Goal: Task Accomplishment & Management: Manage account settings

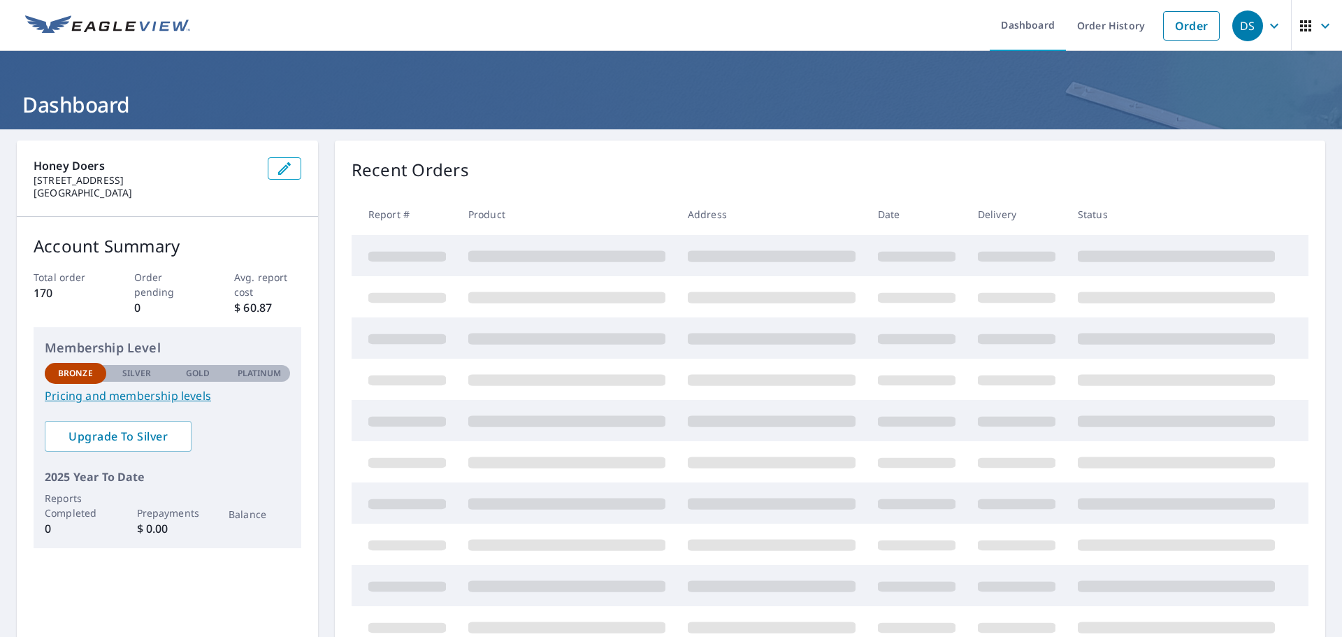
click at [1268, 26] on icon "button" at bounding box center [1274, 25] width 17 height 17
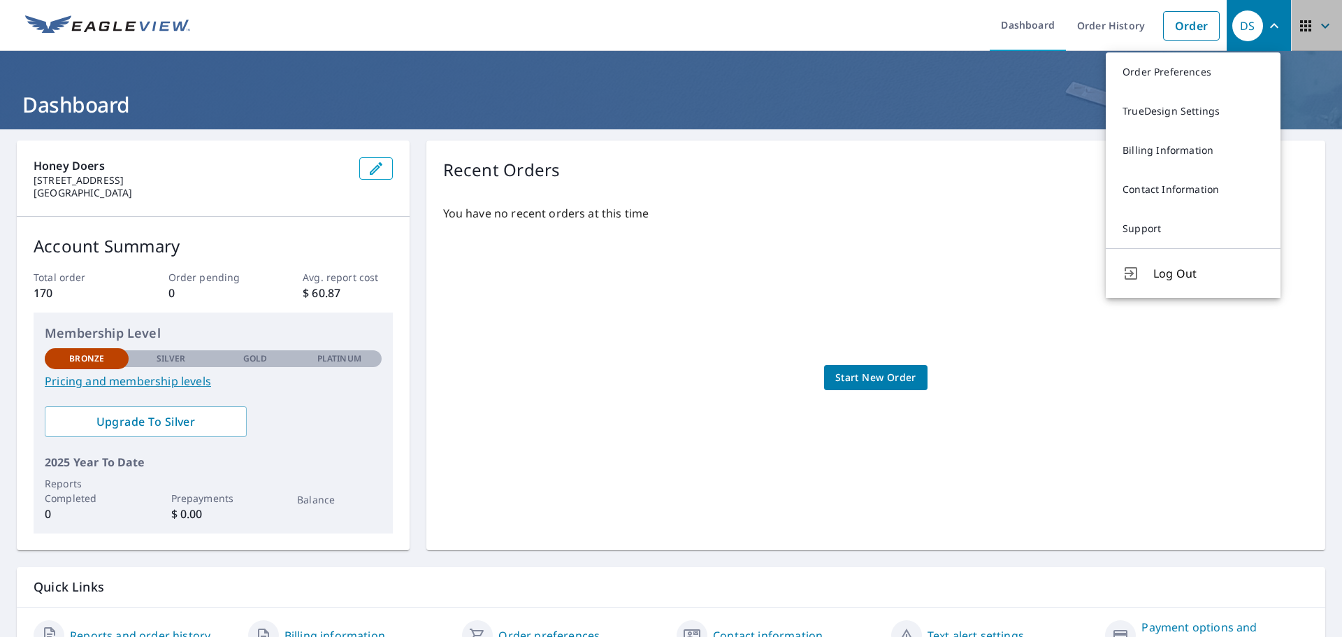
click at [1300, 27] on icon "button" at bounding box center [1305, 25] width 11 height 11
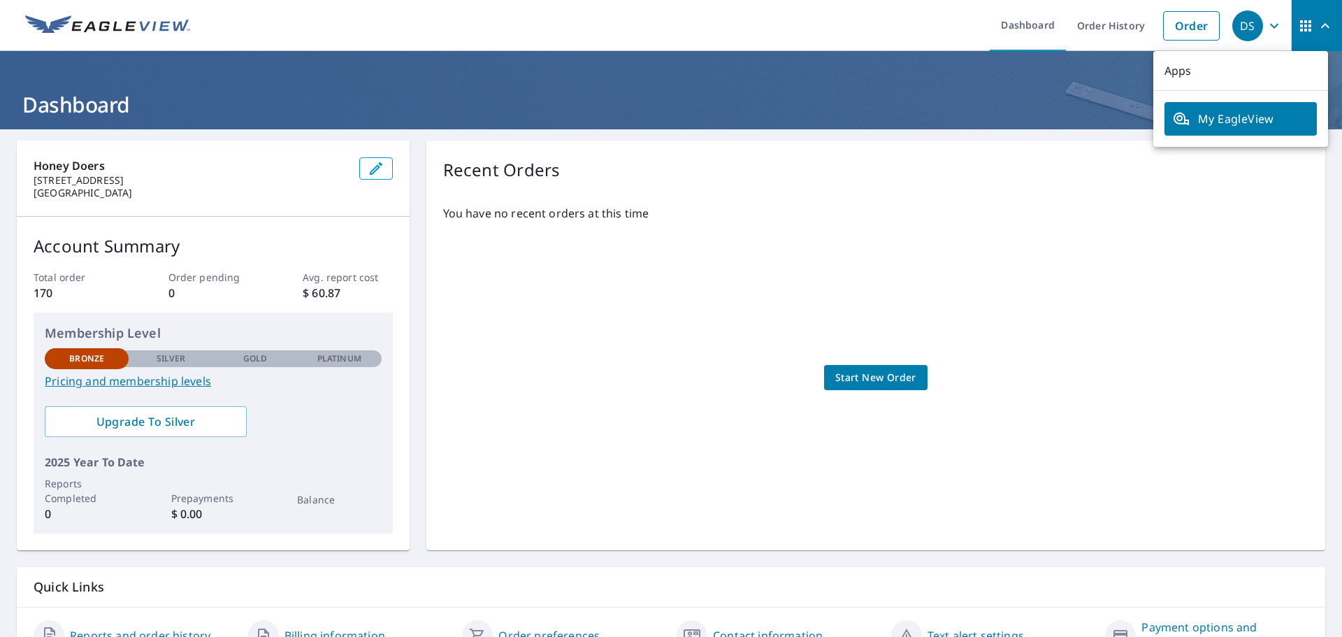
click at [1252, 21] on div "DS" at bounding box center [1248, 25] width 31 height 31
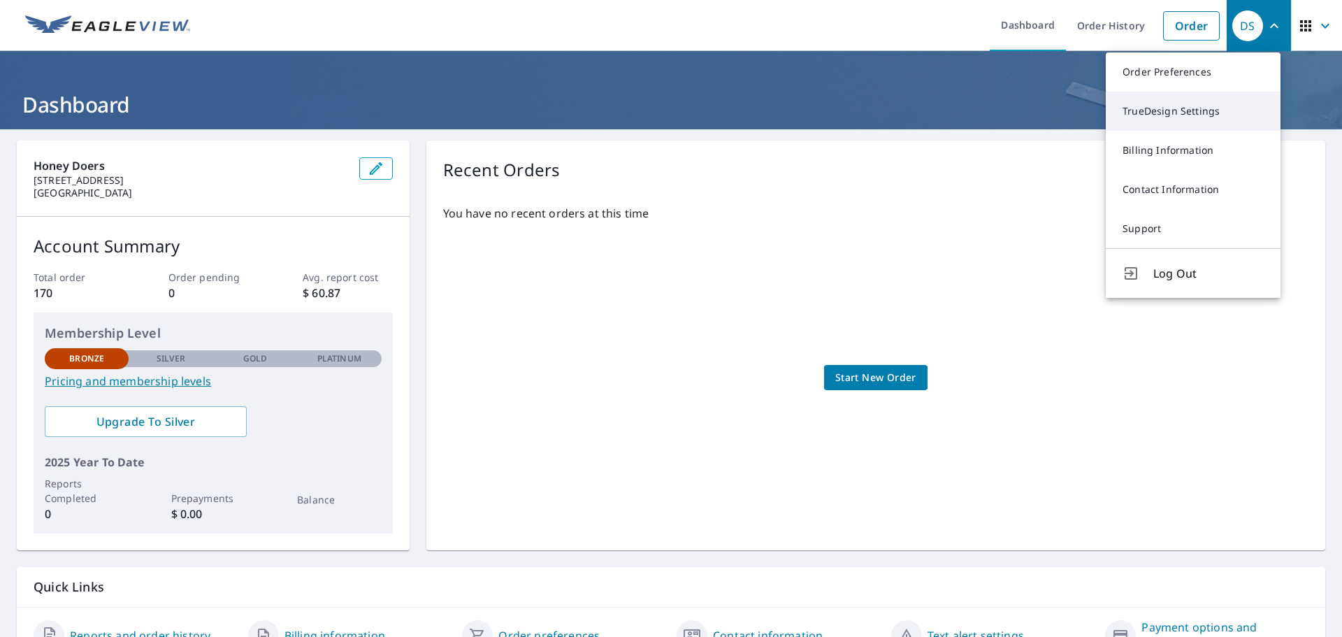
click at [1145, 104] on link "TrueDesign Settings" at bounding box center [1193, 111] width 175 height 39
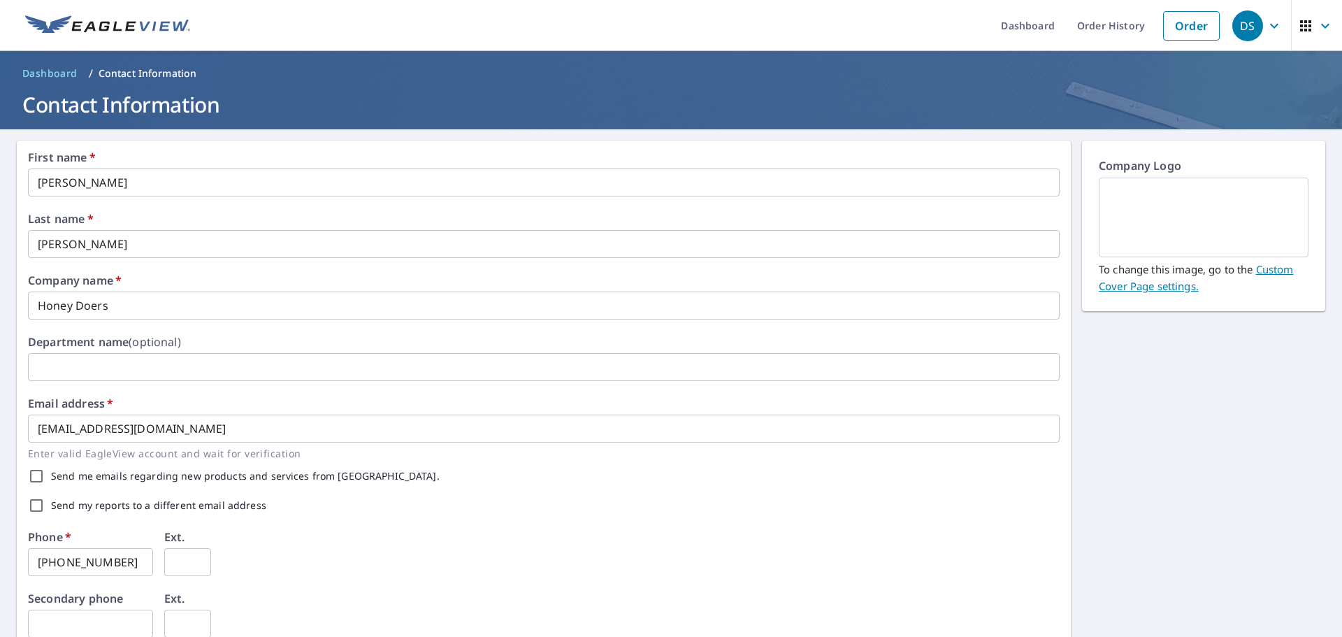
click at [1300, 22] on icon "button" at bounding box center [1305, 25] width 11 height 11
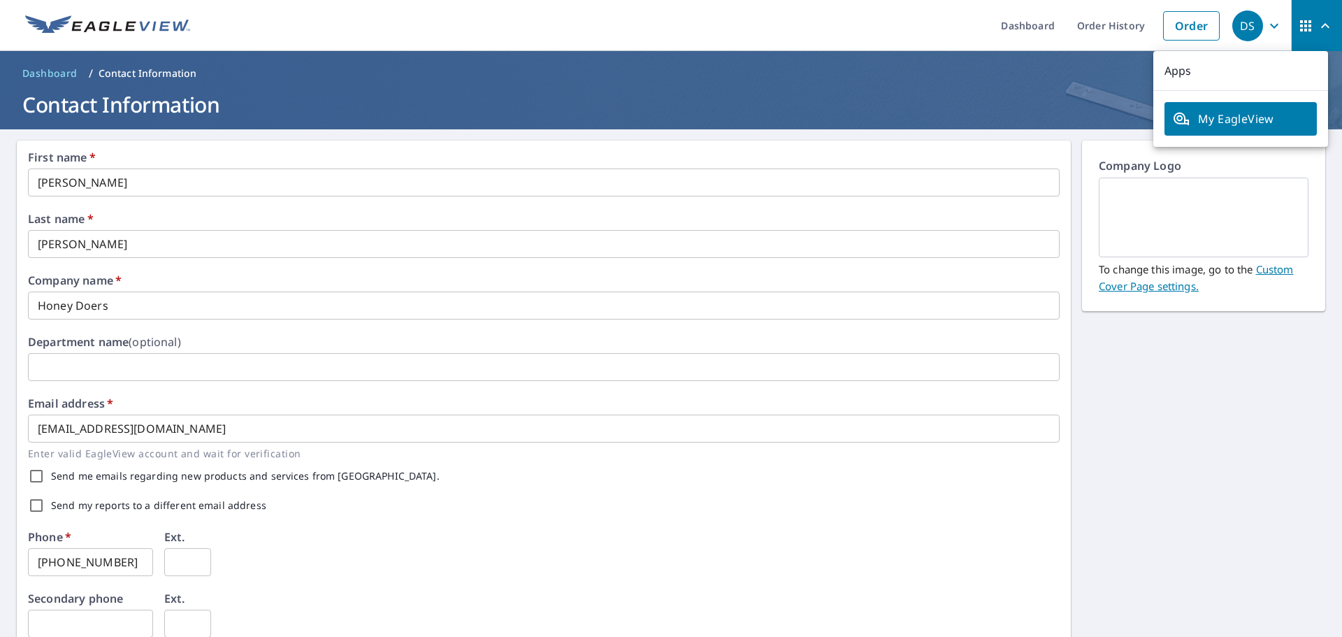
click at [1239, 120] on span "My EagleView" at bounding box center [1241, 118] width 136 height 17
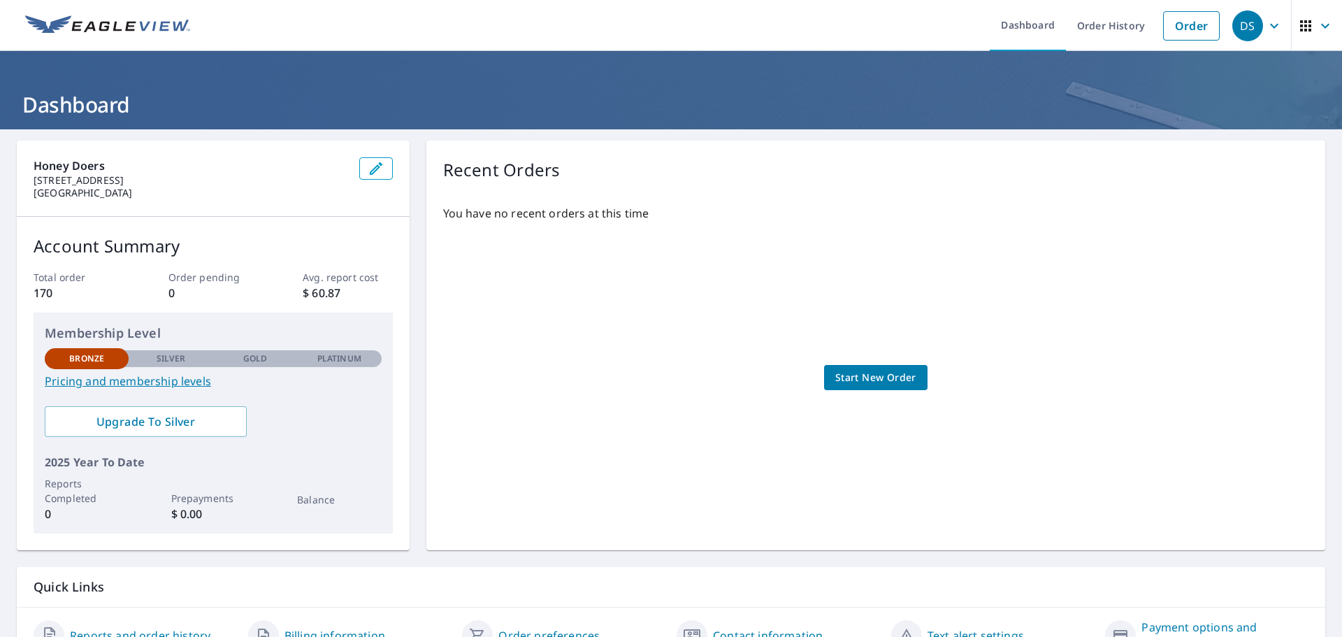
click at [1298, 23] on icon "button" at bounding box center [1306, 25] width 17 height 17
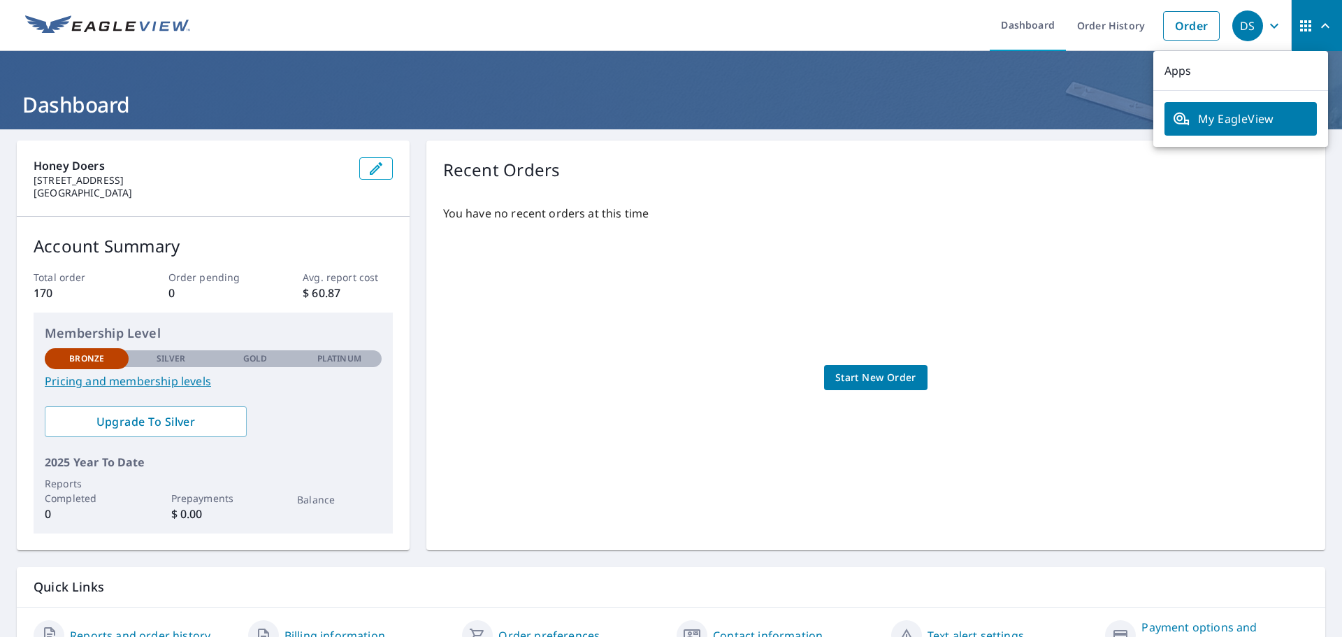
click at [1254, 22] on span "DS" at bounding box center [1259, 26] width 53 height 34
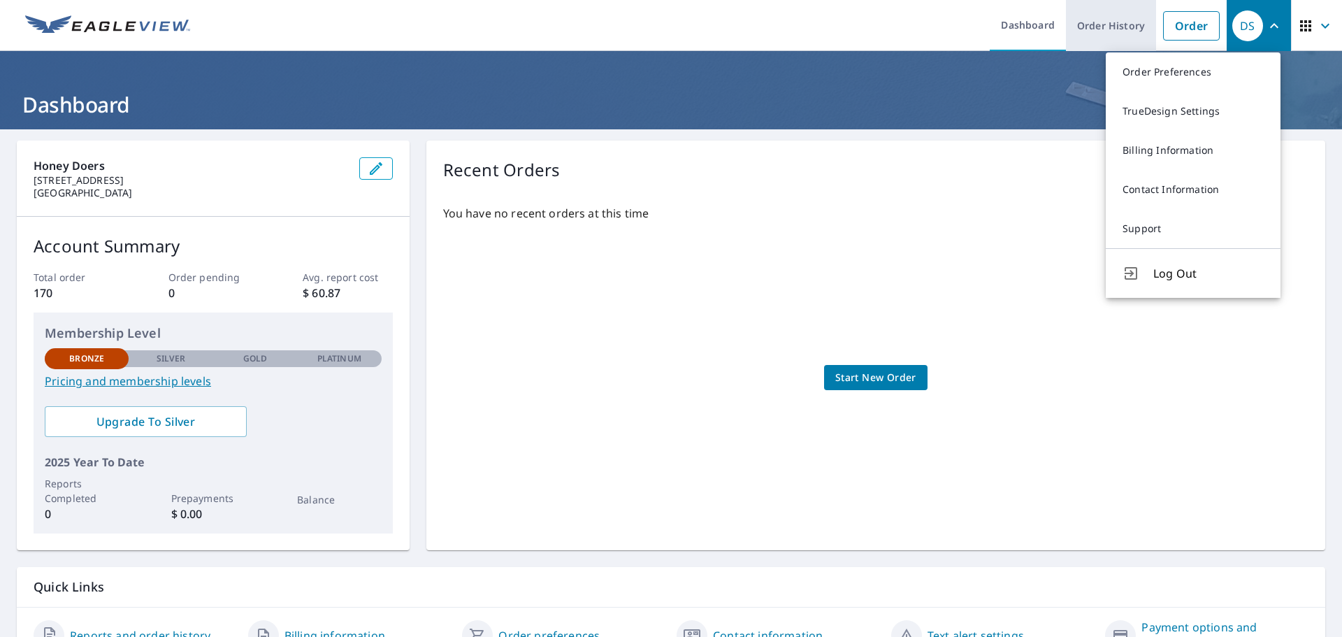
click at [1089, 17] on link "Order History" at bounding box center [1111, 25] width 90 height 51
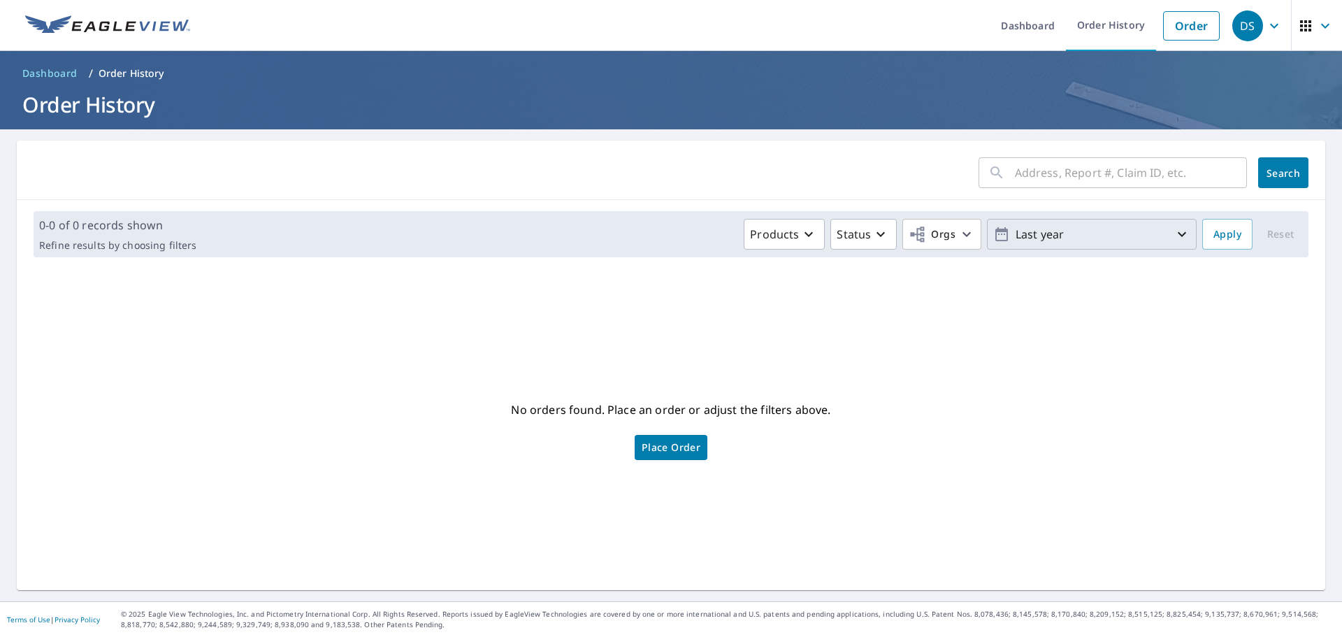
click at [1075, 229] on p "Last year" at bounding box center [1092, 234] width 164 height 24
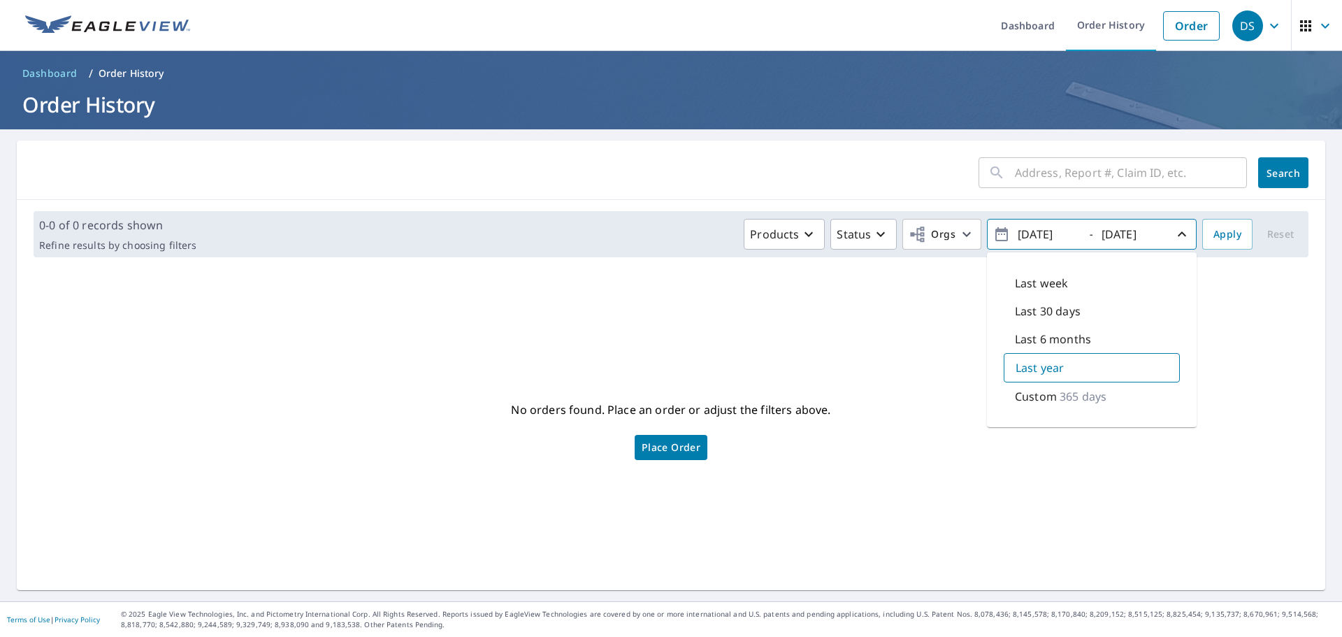
click at [1030, 238] on input "2024/10/09" at bounding box center [1048, 234] width 69 height 22
click at [1033, 236] on input "2024/10/09" at bounding box center [1048, 234] width 69 height 22
type input "2020/10/09"
click at [1285, 175] on span "Search" at bounding box center [1284, 172] width 28 height 13
click at [1129, 178] on input "text" at bounding box center [1131, 172] width 232 height 39
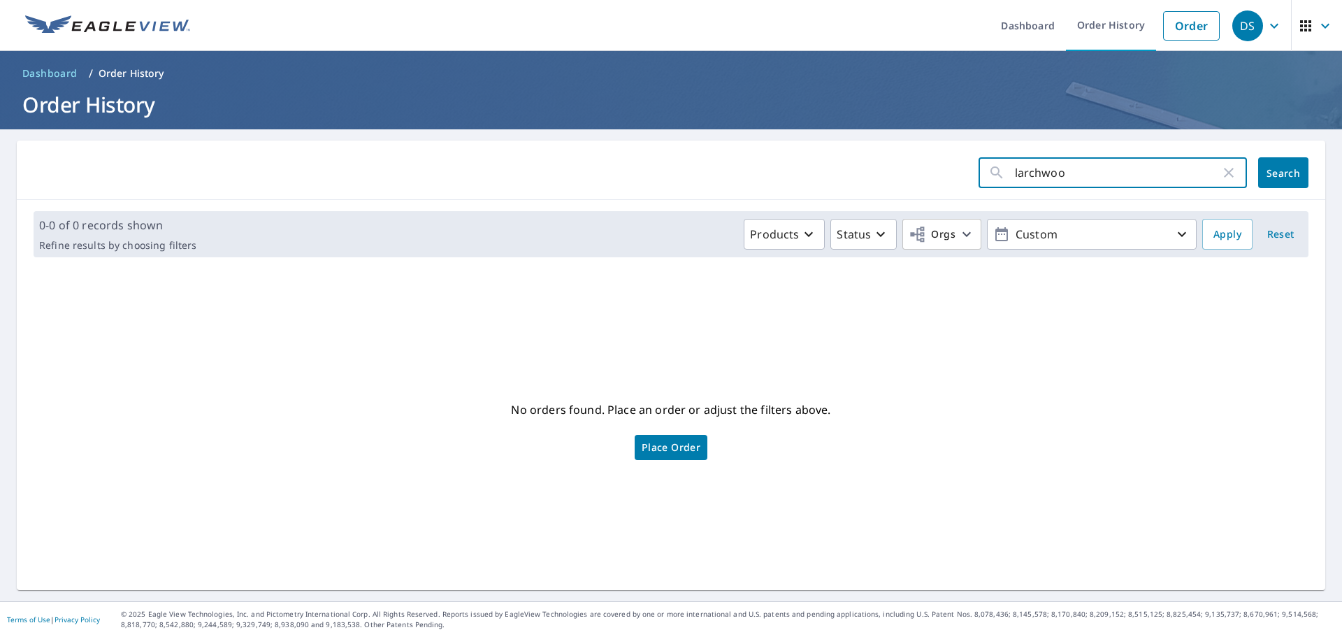
type input "larchwood"
click button "Search" at bounding box center [1283, 172] width 50 height 31
click at [1031, 172] on input "larchwood" at bounding box center [1118, 172] width 206 height 39
type input "larch wood"
click at [1282, 167] on span "Search" at bounding box center [1284, 172] width 28 height 13
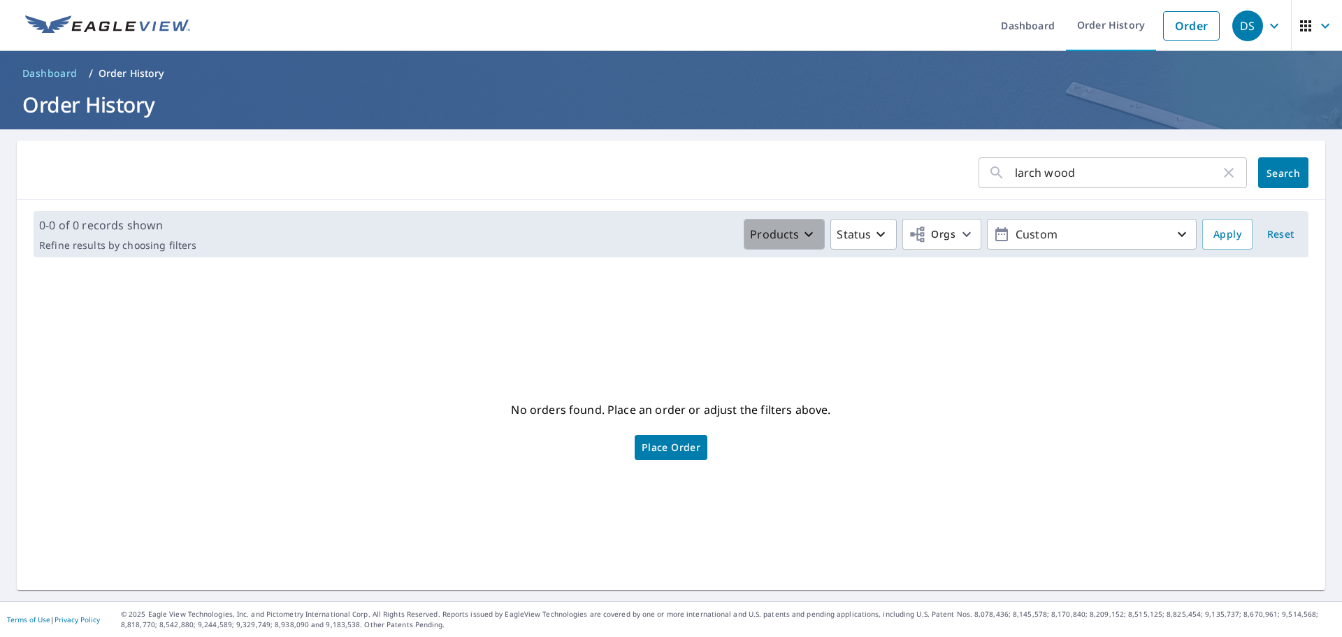
click at [796, 225] on button "Products" at bounding box center [784, 234] width 81 height 31
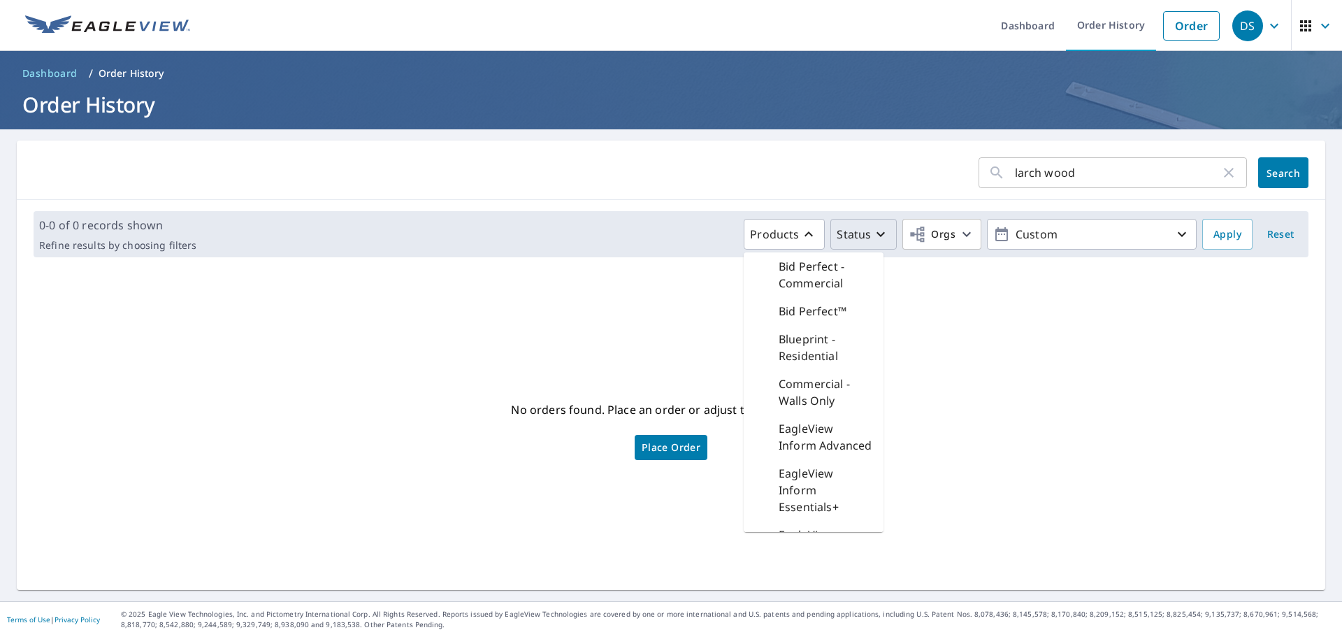
click at [875, 238] on icon "button" at bounding box center [881, 234] width 17 height 17
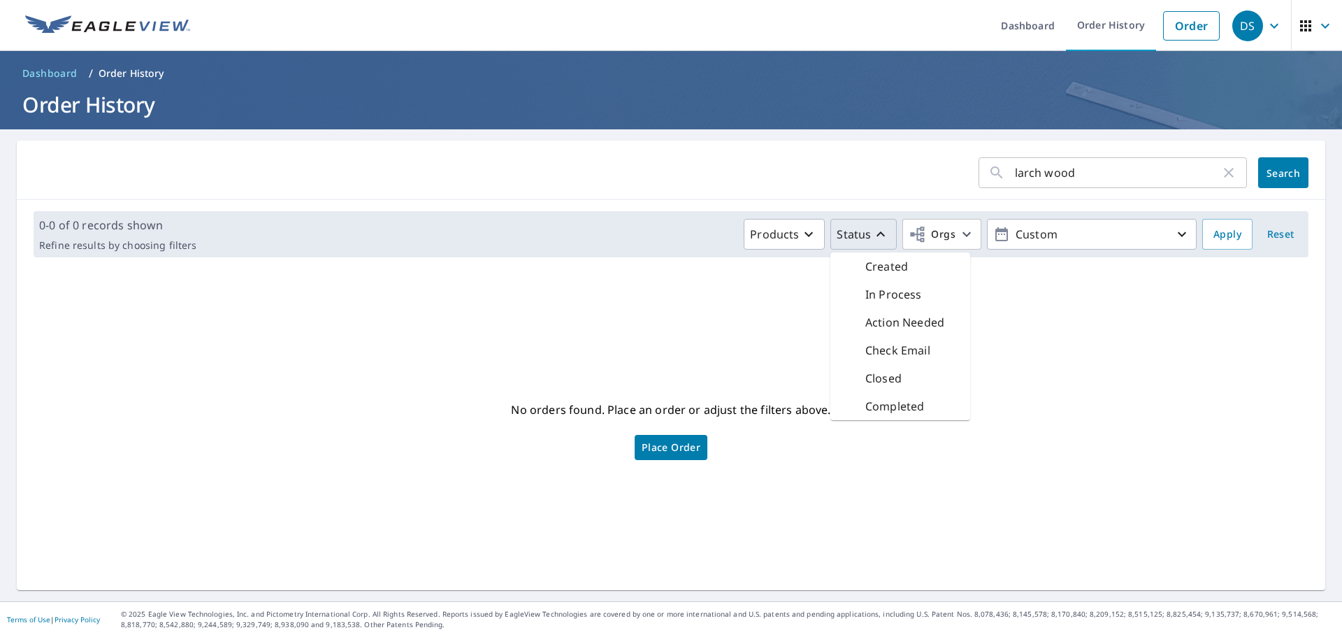
click at [875, 406] on p "Completed" at bounding box center [895, 406] width 59 height 17
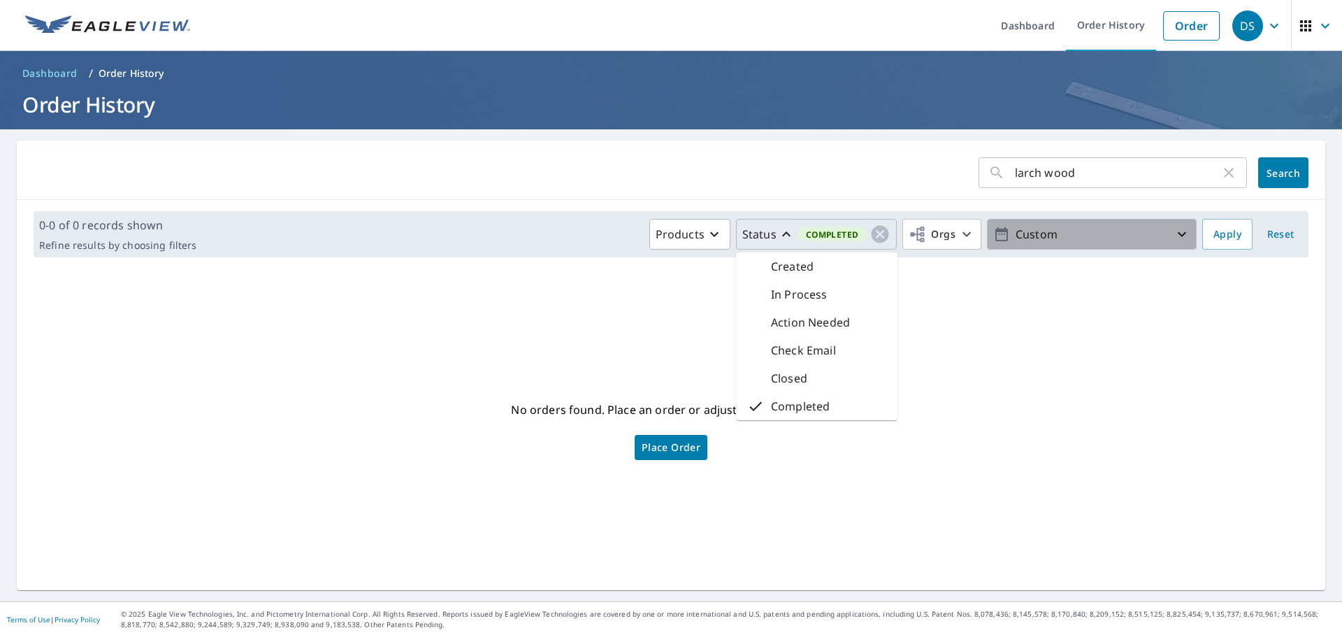
click at [1054, 238] on p "Custom" at bounding box center [1092, 234] width 164 height 24
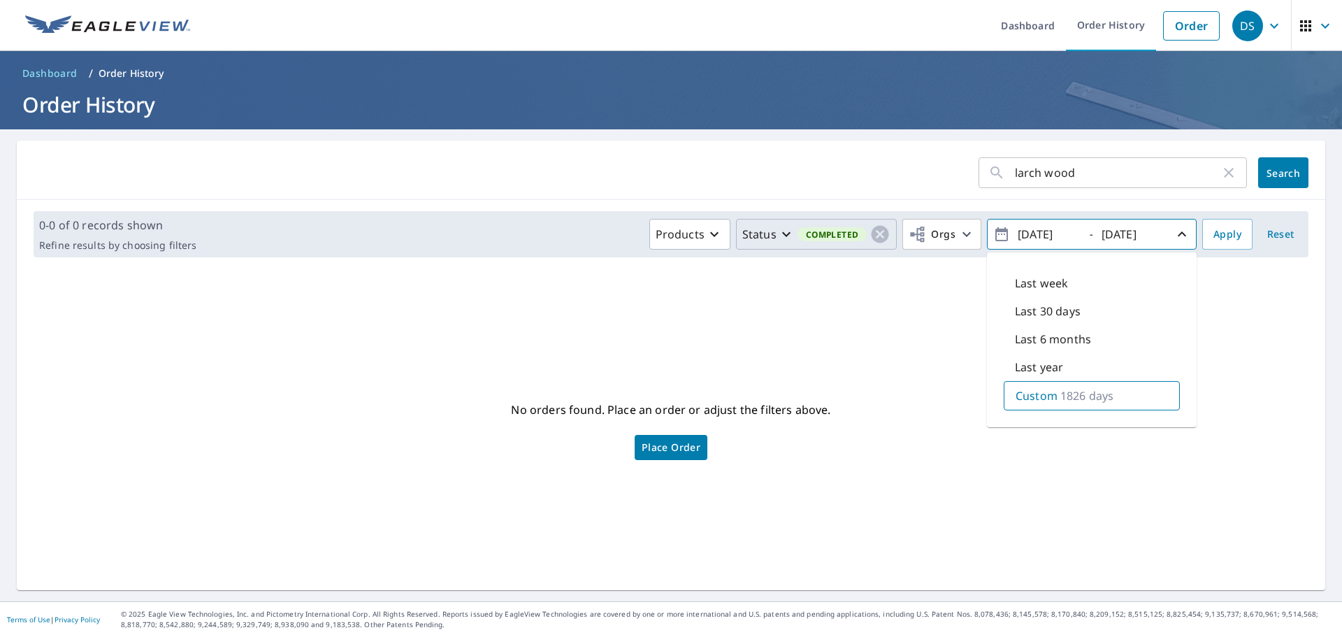
click at [1068, 393] on p "1826 days" at bounding box center [1087, 395] width 53 height 17
click at [1075, 394] on p "1826 days" at bounding box center [1087, 395] width 53 height 17
click at [1068, 394] on p "1826 days" at bounding box center [1087, 395] width 53 height 17
click at [1034, 234] on input "2020/10/09" at bounding box center [1048, 234] width 69 height 22
type input "2015/10/09"
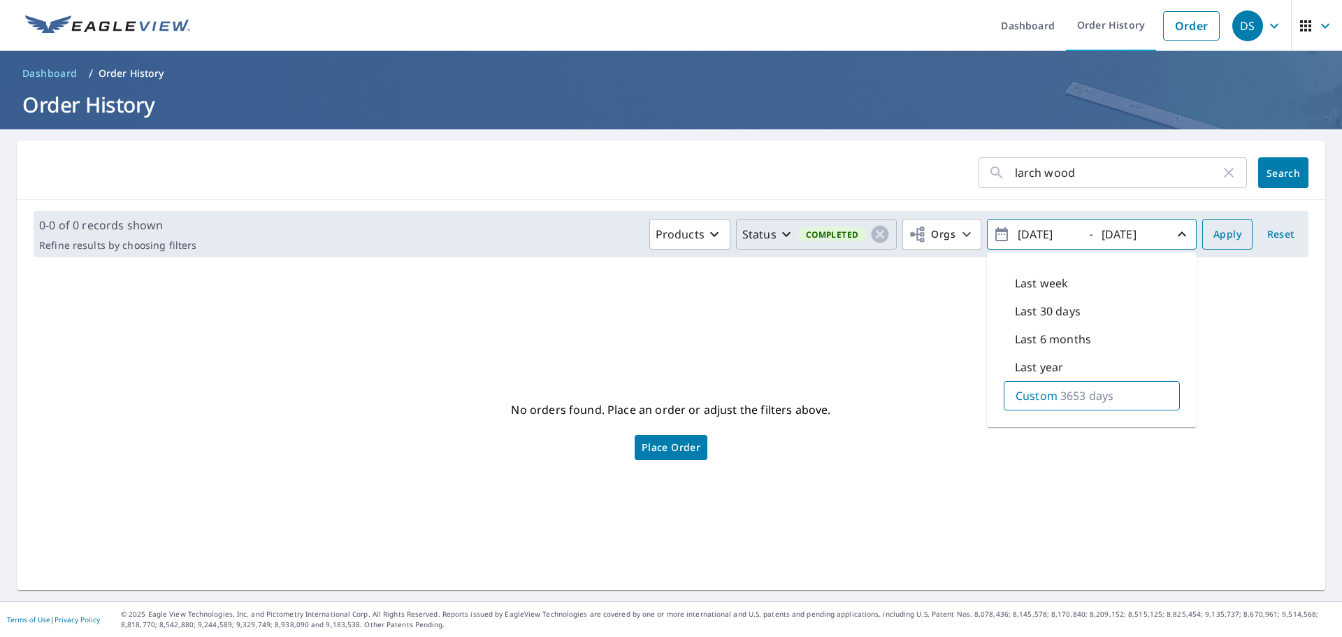
click at [1227, 236] on span "Apply" at bounding box center [1228, 234] width 28 height 17
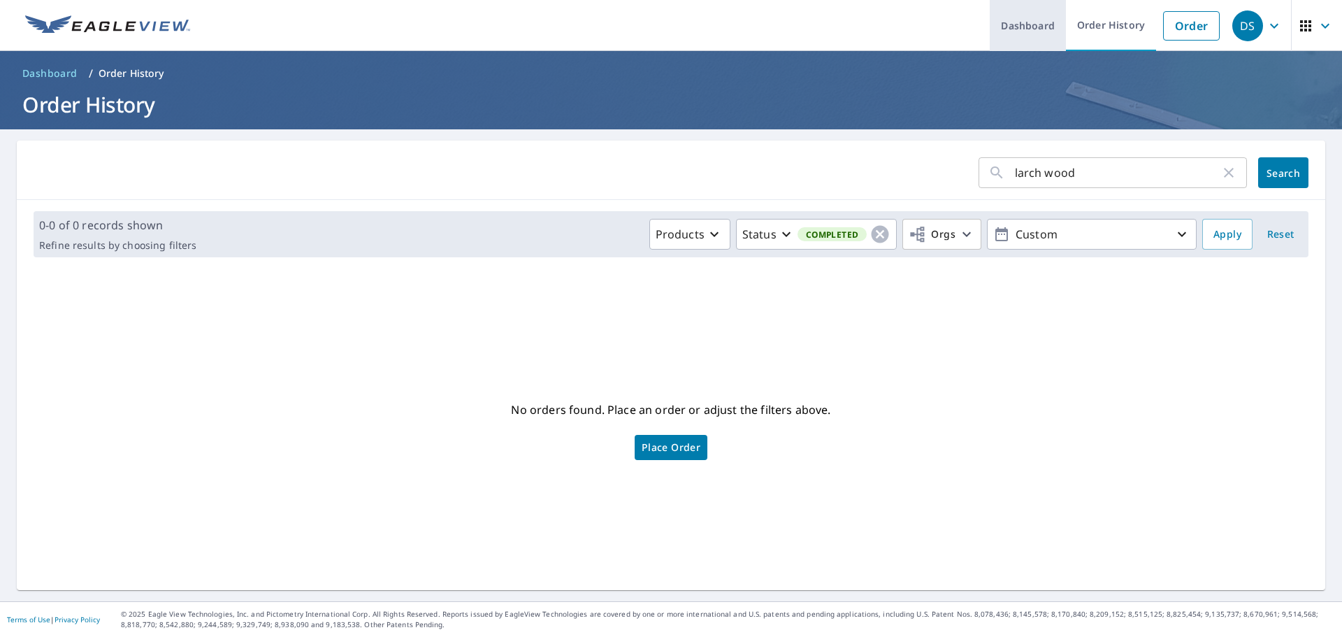
click at [1044, 21] on link "Dashboard" at bounding box center [1028, 25] width 76 height 51
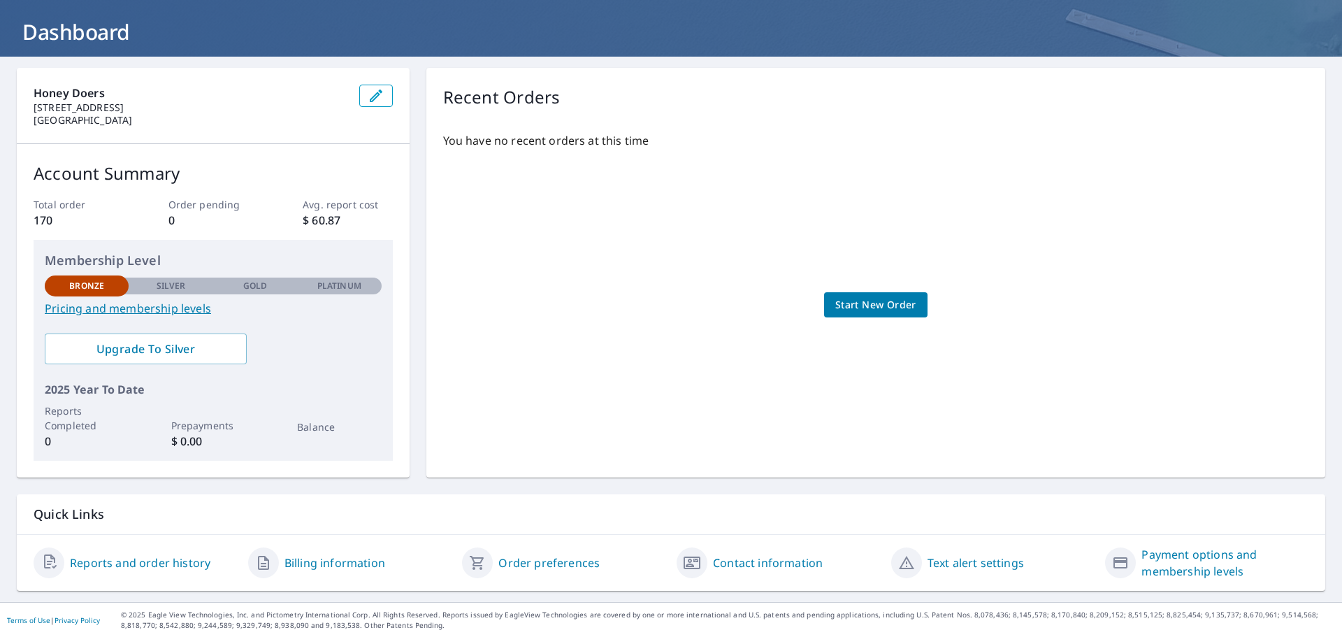
scroll to position [73, 0]
click at [117, 561] on link "Reports and order history" at bounding box center [140, 562] width 141 height 17
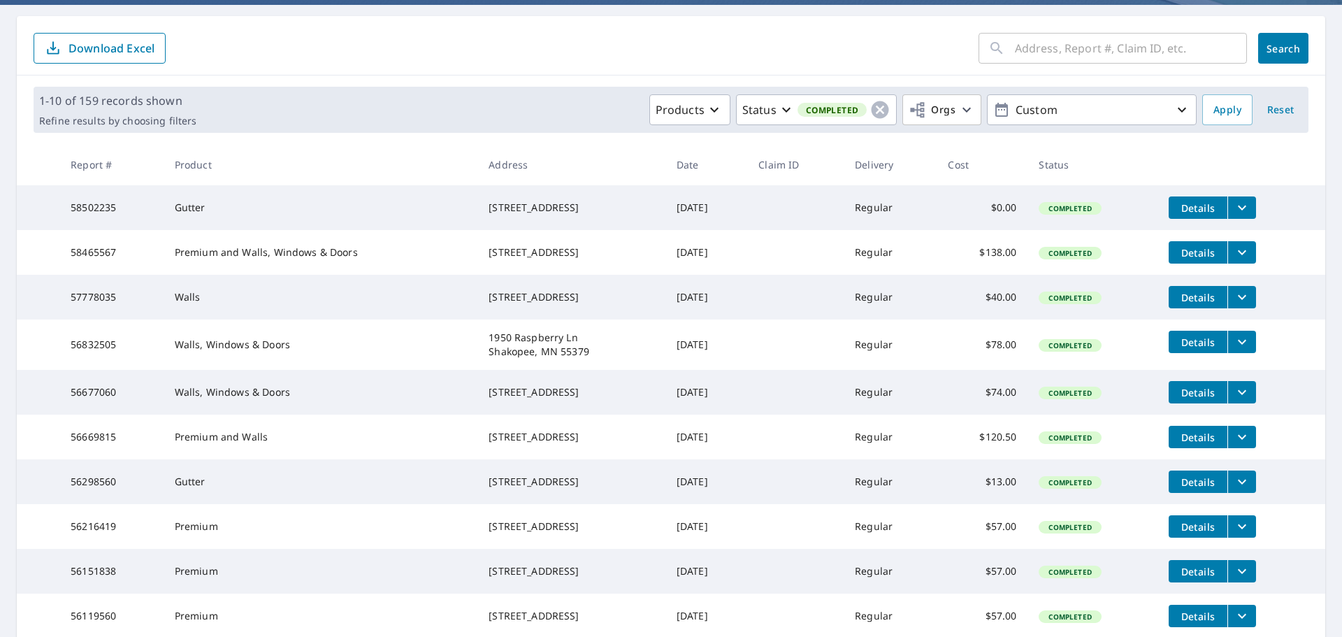
scroll to position [279, 0]
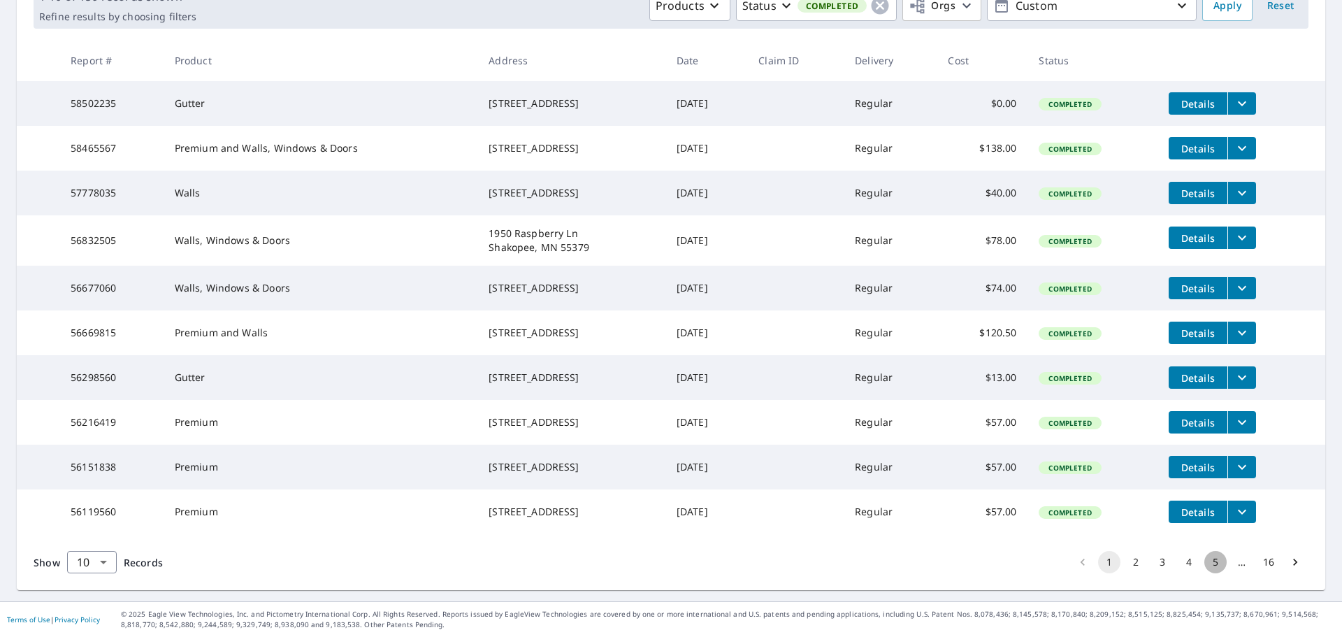
click at [1208, 564] on button "5" at bounding box center [1216, 562] width 22 height 22
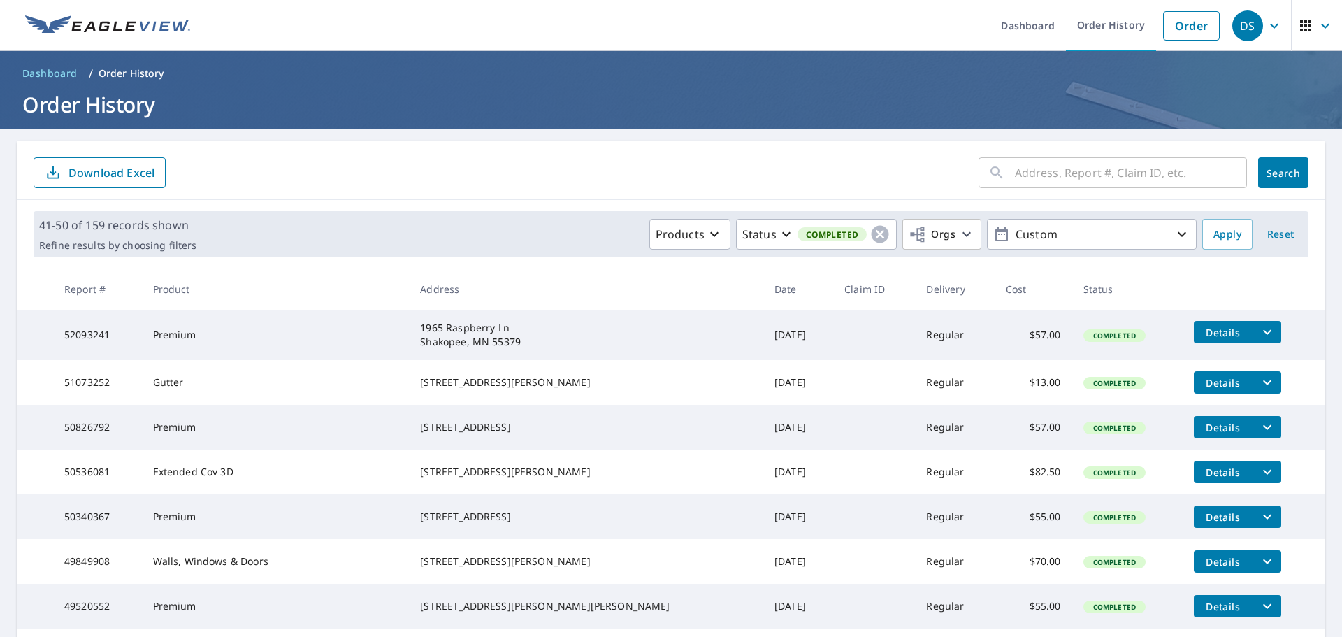
scroll to position [279, 0]
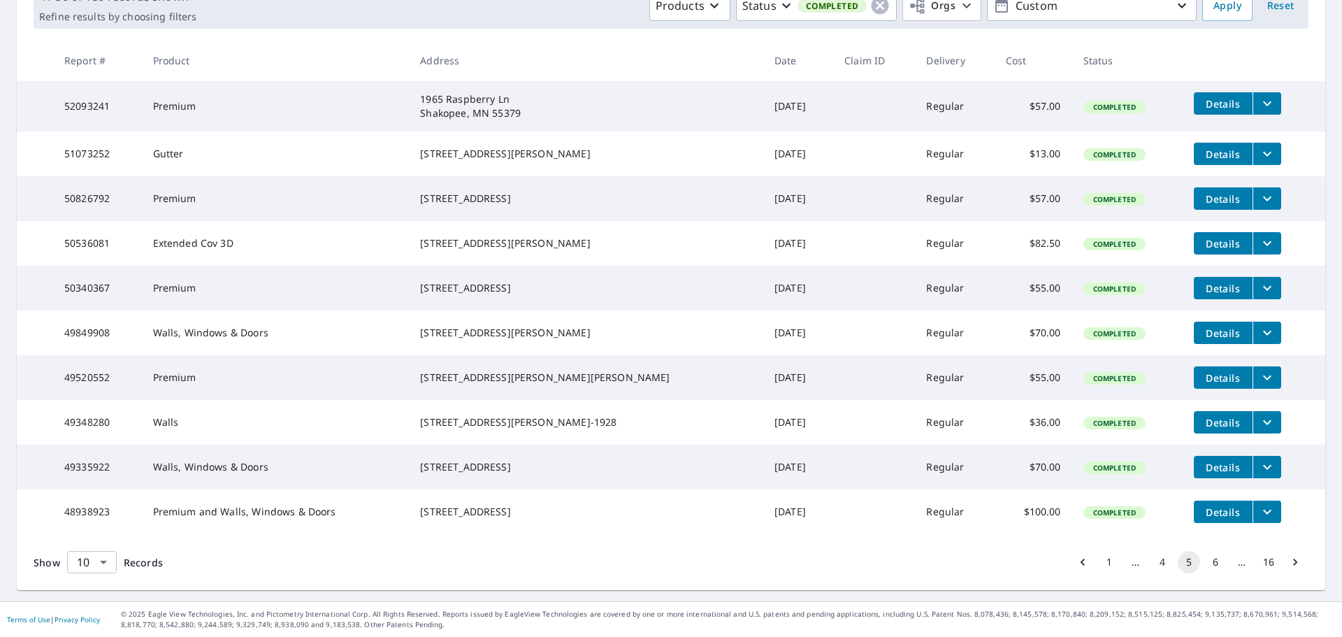
click at [102, 557] on body "DS DS Dashboard Order History Order DS Dashboard / Order History Order History …" at bounding box center [671, 318] width 1342 height 637
click at [96, 603] on li "100" at bounding box center [91, 607] width 50 height 25
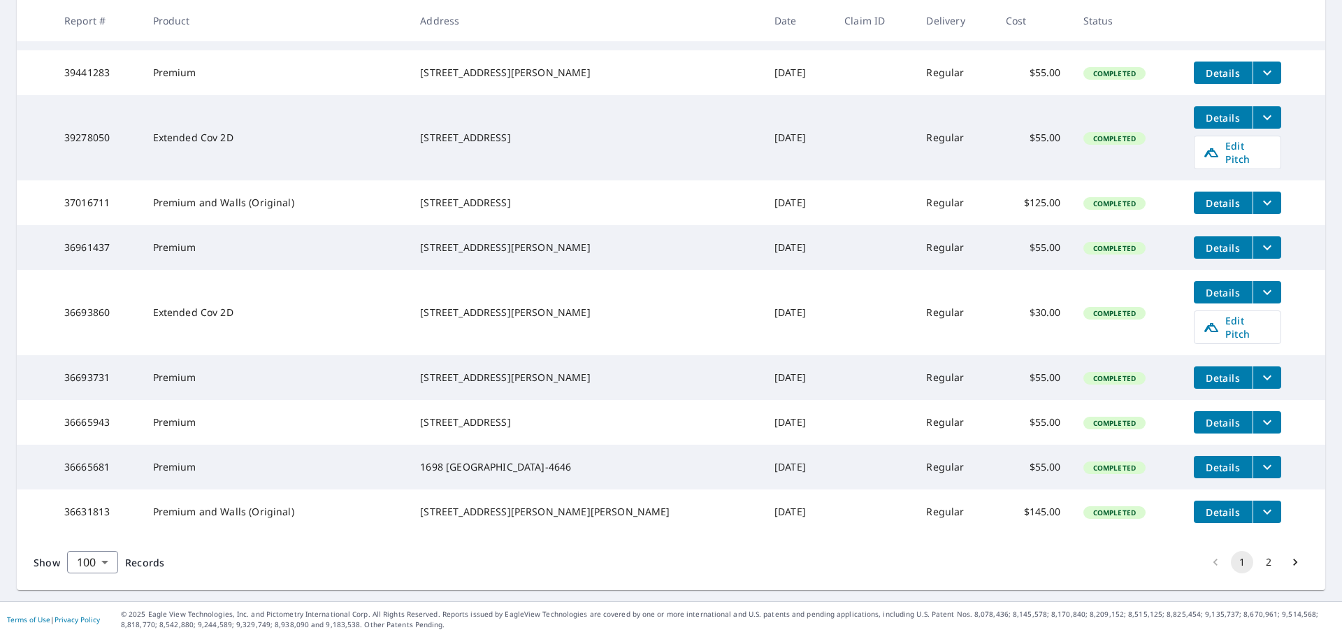
scroll to position [4980, 0]
click at [1259, 564] on button "2" at bounding box center [1269, 562] width 22 height 22
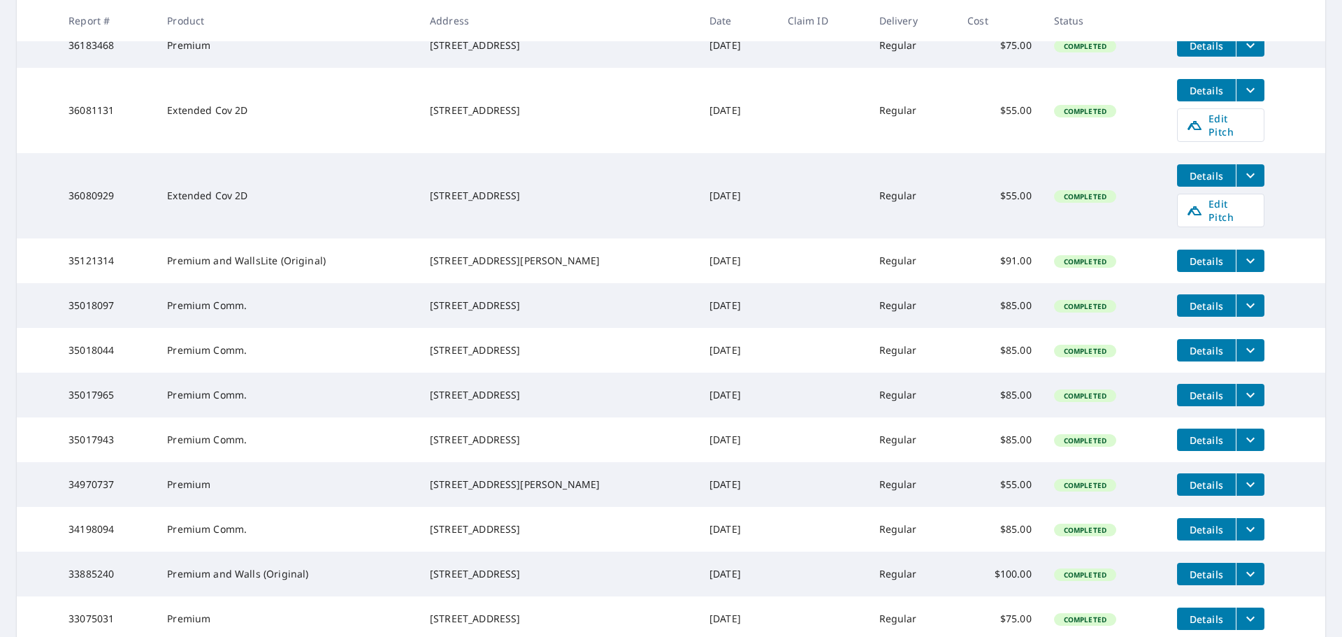
scroll to position [559, 0]
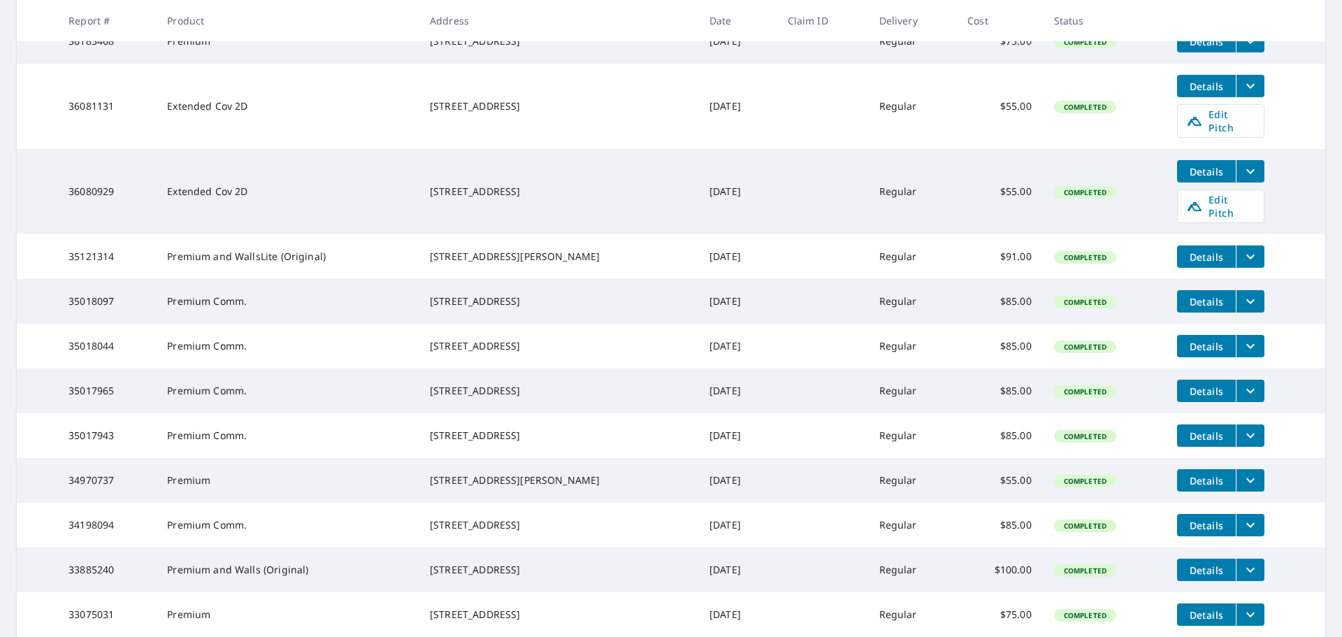
click at [1245, 265] on icon "filesDropdownBtn-35121314" at bounding box center [1250, 256] width 17 height 17
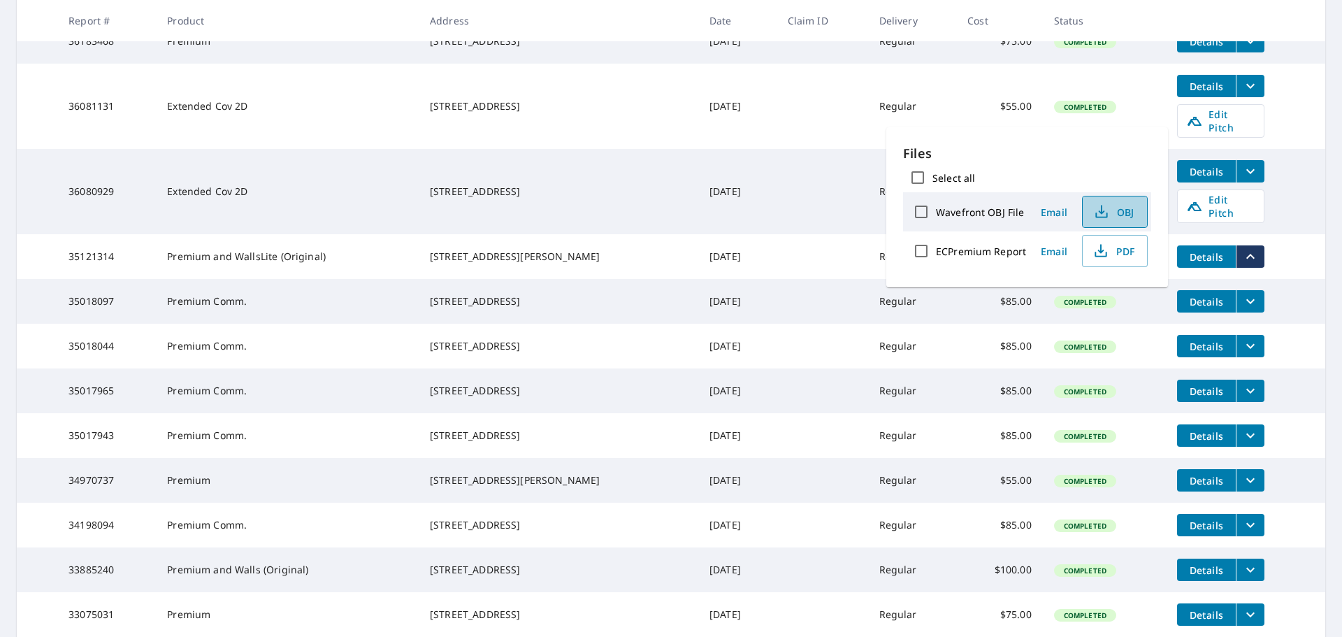
click at [1113, 212] on span "OBJ" at bounding box center [1113, 211] width 45 height 17
click at [1112, 252] on span "PDF" at bounding box center [1113, 251] width 45 height 17
